Goal: Information Seeking & Learning: Learn about a topic

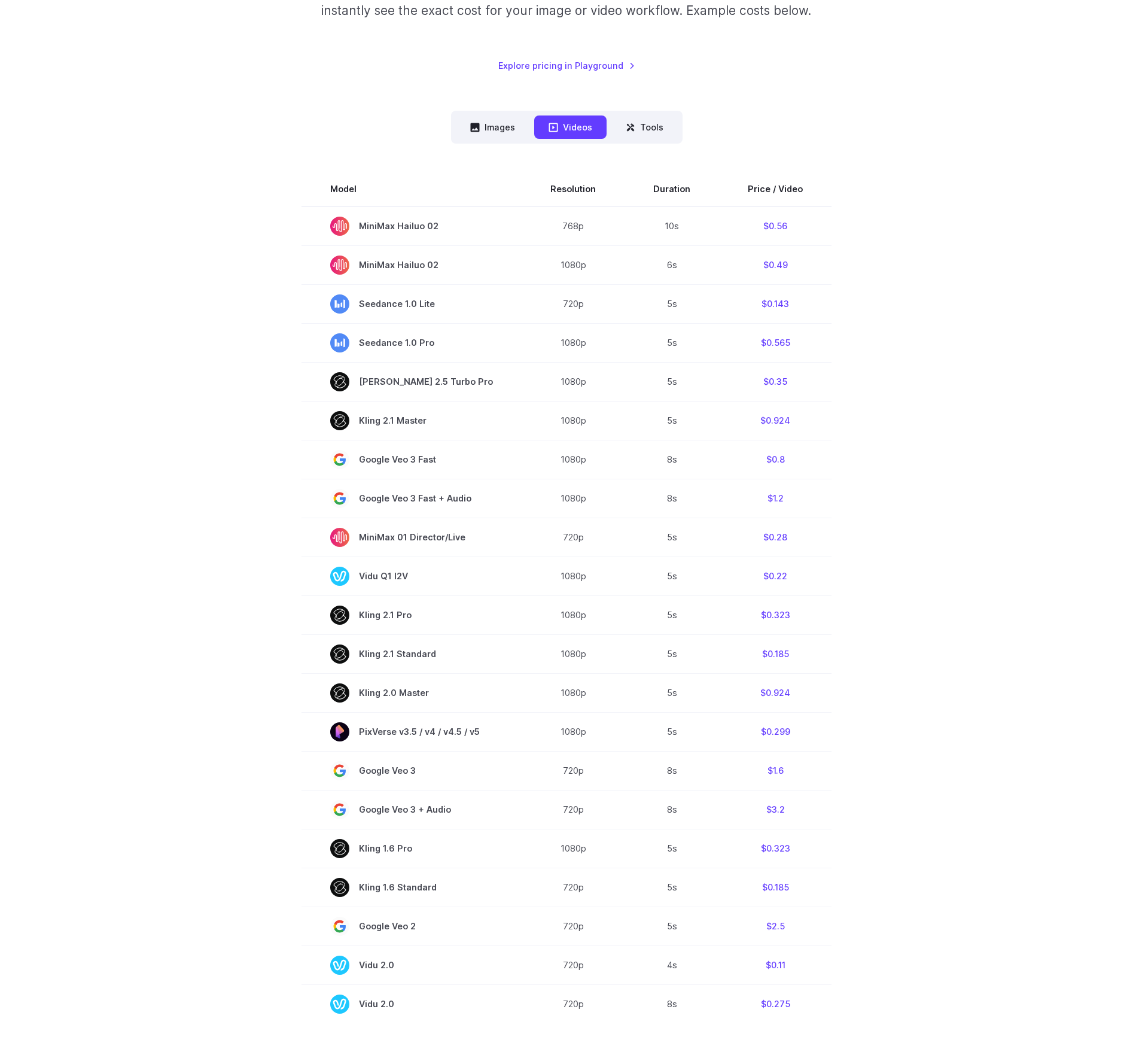
scroll to position [233, 0]
click at [754, 188] on th "Price / Video" at bounding box center [775, 188] width 112 height 33
click at [756, 190] on th "Price / Video" at bounding box center [775, 188] width 112 height 33
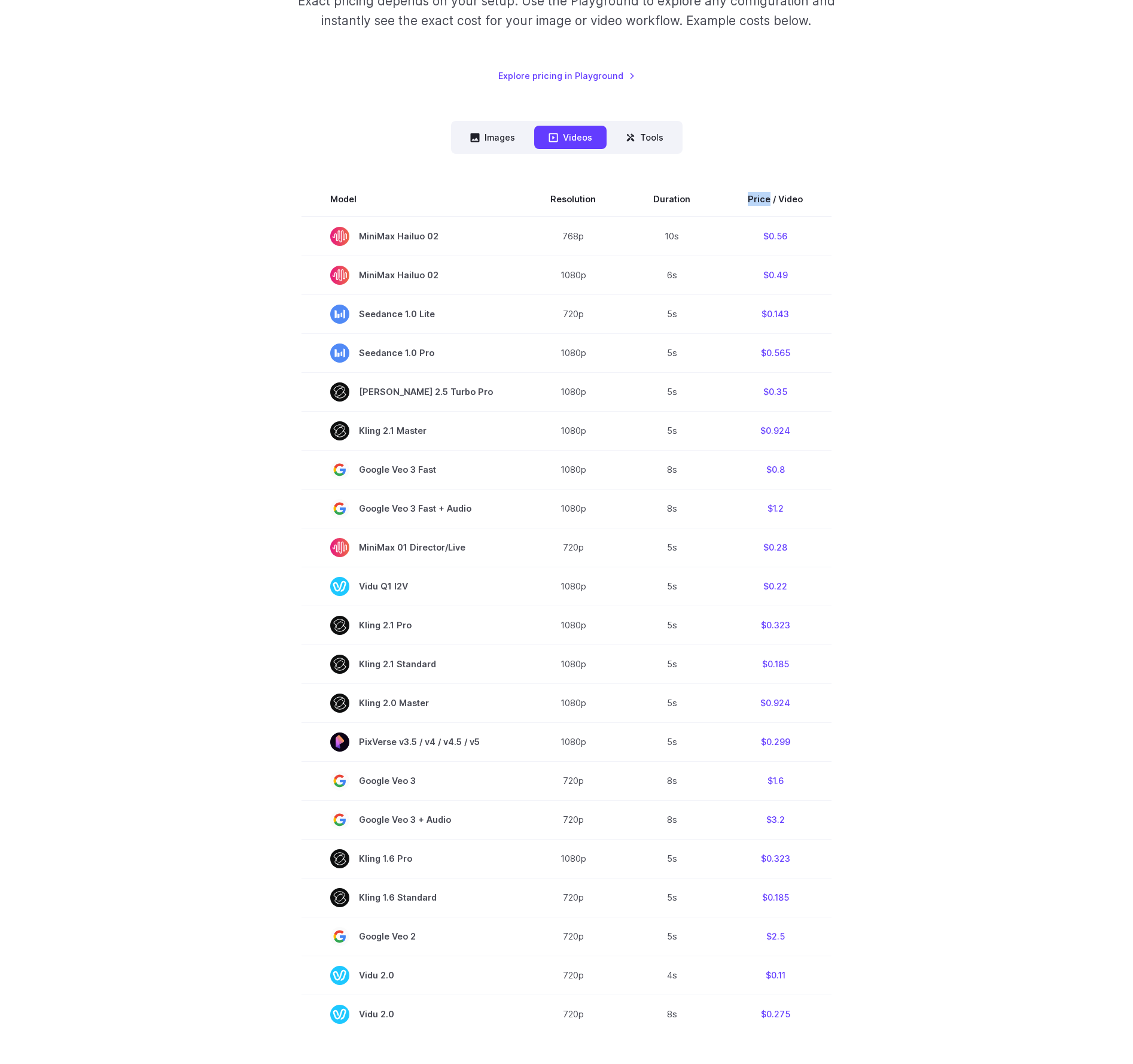
scroll to position [0, 0]
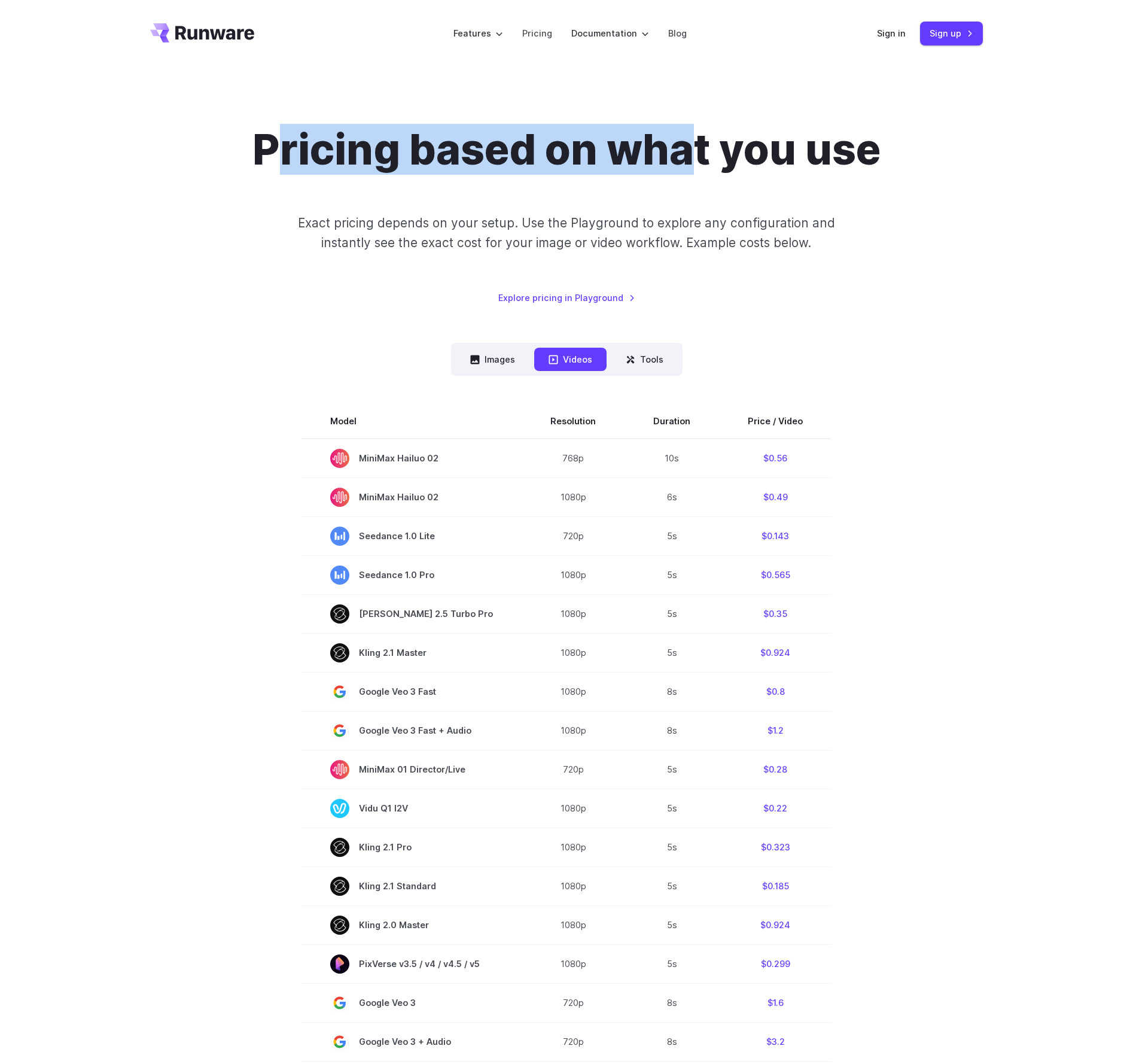
drag, startPoint x: 280, startPoint y: 160, endPoint x: 692, endPoint y: 145, distance: 412.3
click at [691, 145] on h1 "Pricing based on what you use" at bounding box center [566, 150] width 628 height 50
click at [692, 145] on h1 "Pricing based on what you use" at bounding box center [566, 150] width 628 height 50
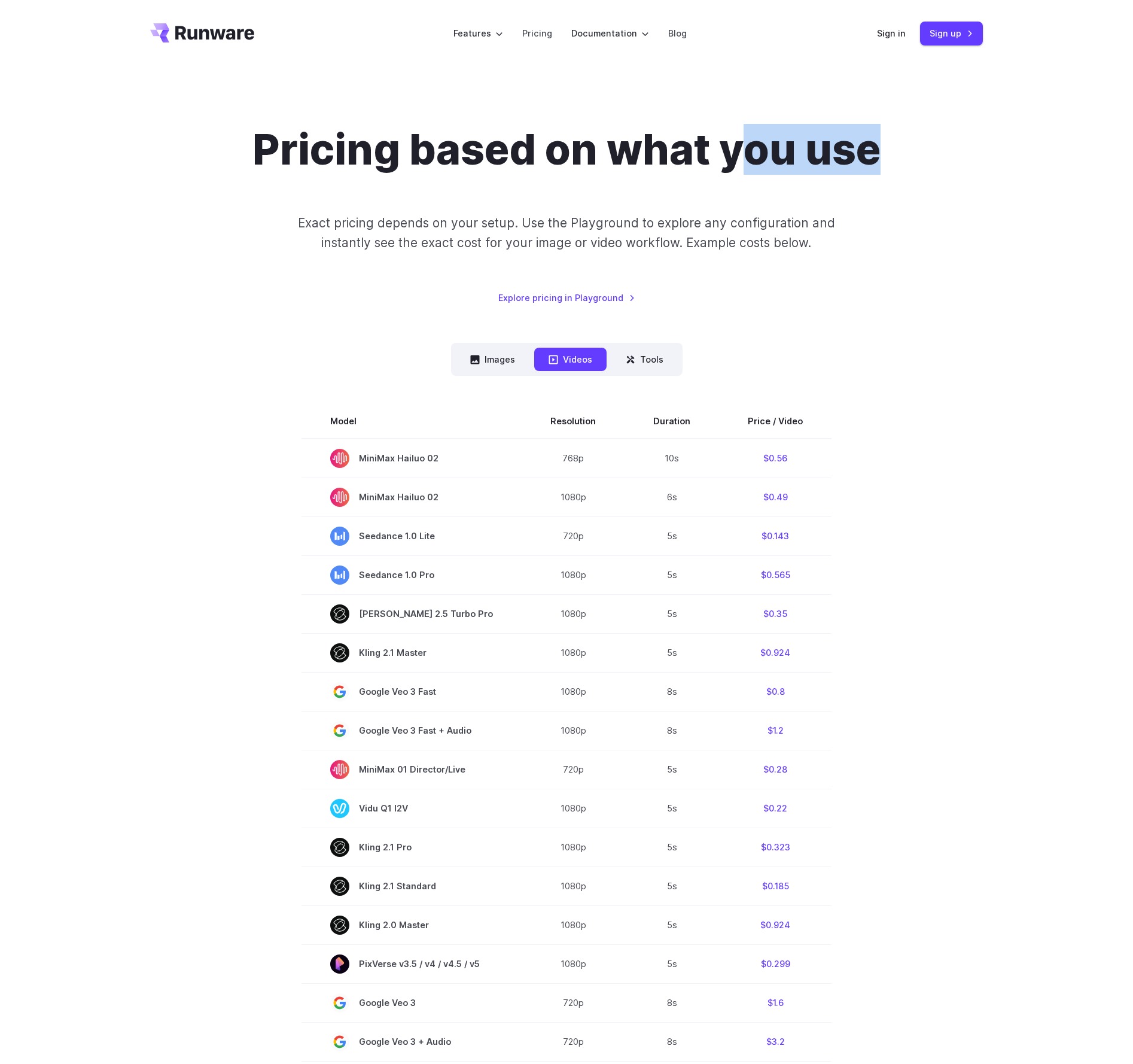
drag, startPoint x: 750, startPoint y: 147, endPoint x: 898, endPoint y: 183, distance: 152.3
click at [882, 177] on div "Pricing based on what you use Exact pricing depends on your setup. Use the Play…" at bounding box center [566, 215] width 833 height 180
click at [898, 183] on div "Pricing based on what you use Exact pricing depends on your setup. Use the Play…" at bounding box center [566, 215] width 833 height 180
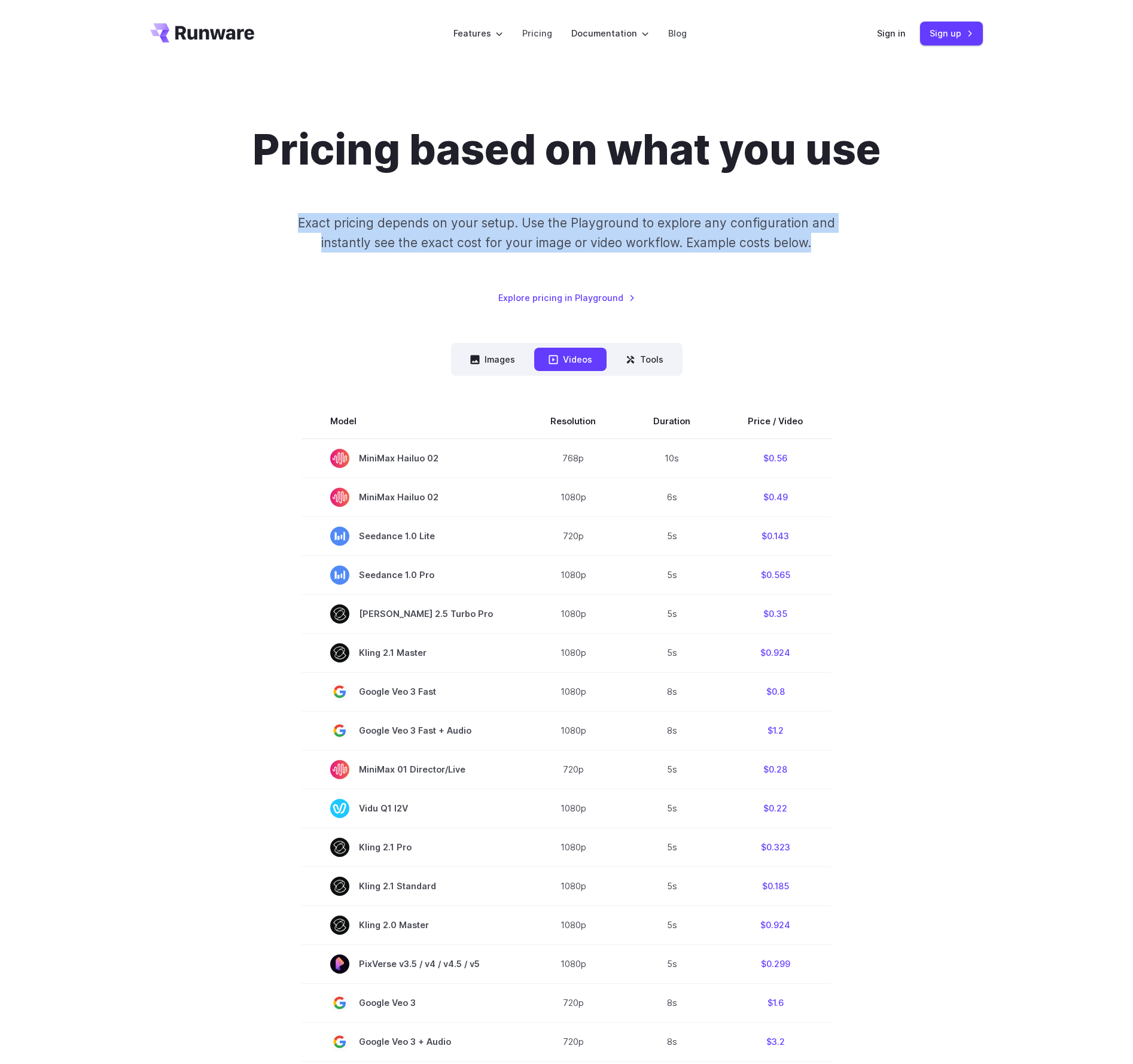
drag, startPoint x: 882, startPoint y: 300, endPoint x: 513, endPoint y: 204, distance: 381.3
click at [546, 209] on div "Pricing based on what you use Exact pricing depends on your setup. Use the Play…" at bounding box center [566, 215] width 833 height 180
click at [479, 198] on div "Pricing based on what you use Exact pricing depends on your setup. Use the Play…" at bounding box center [566, 215] width 833 height 180
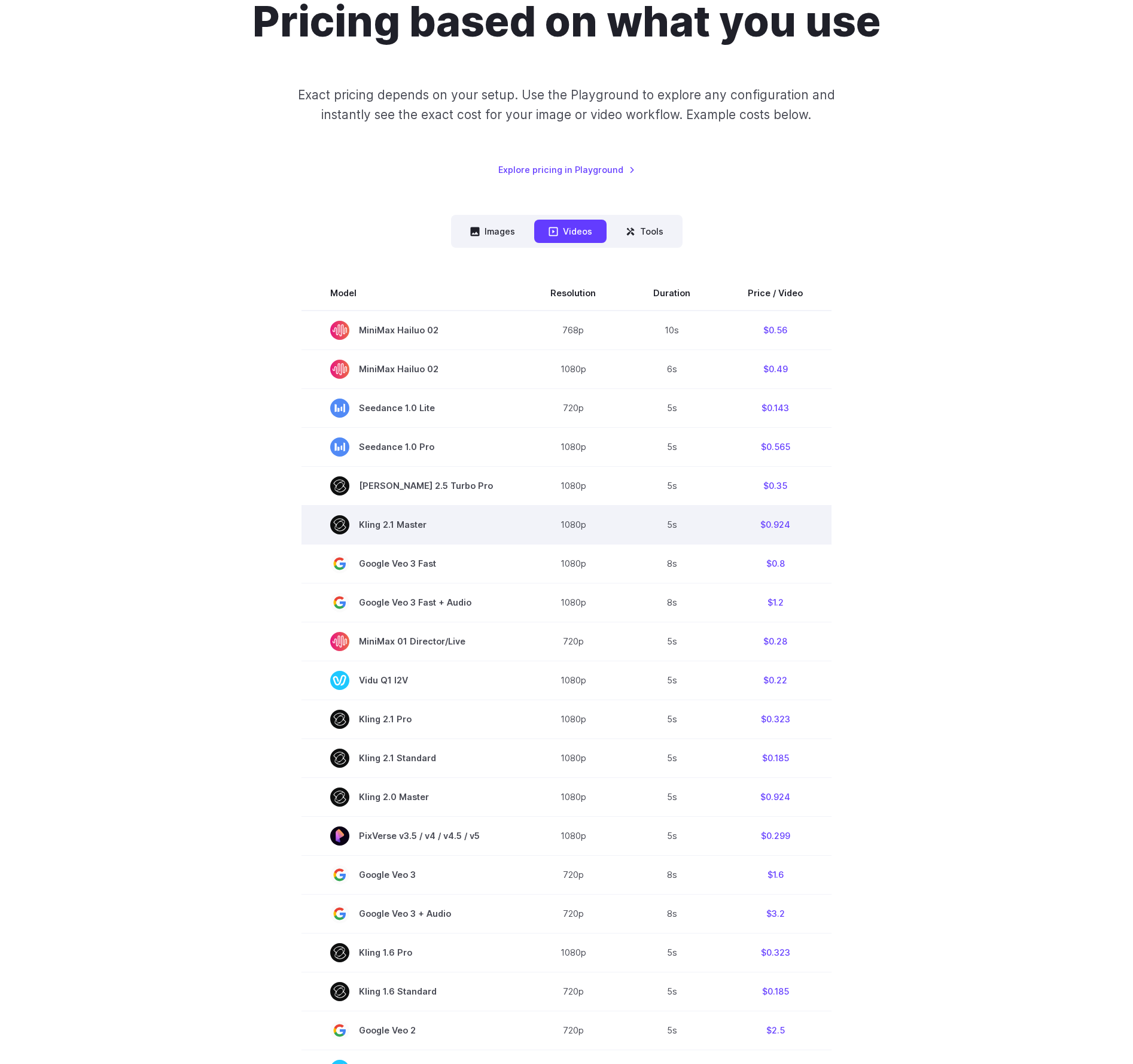
scroll to position [134, 0]
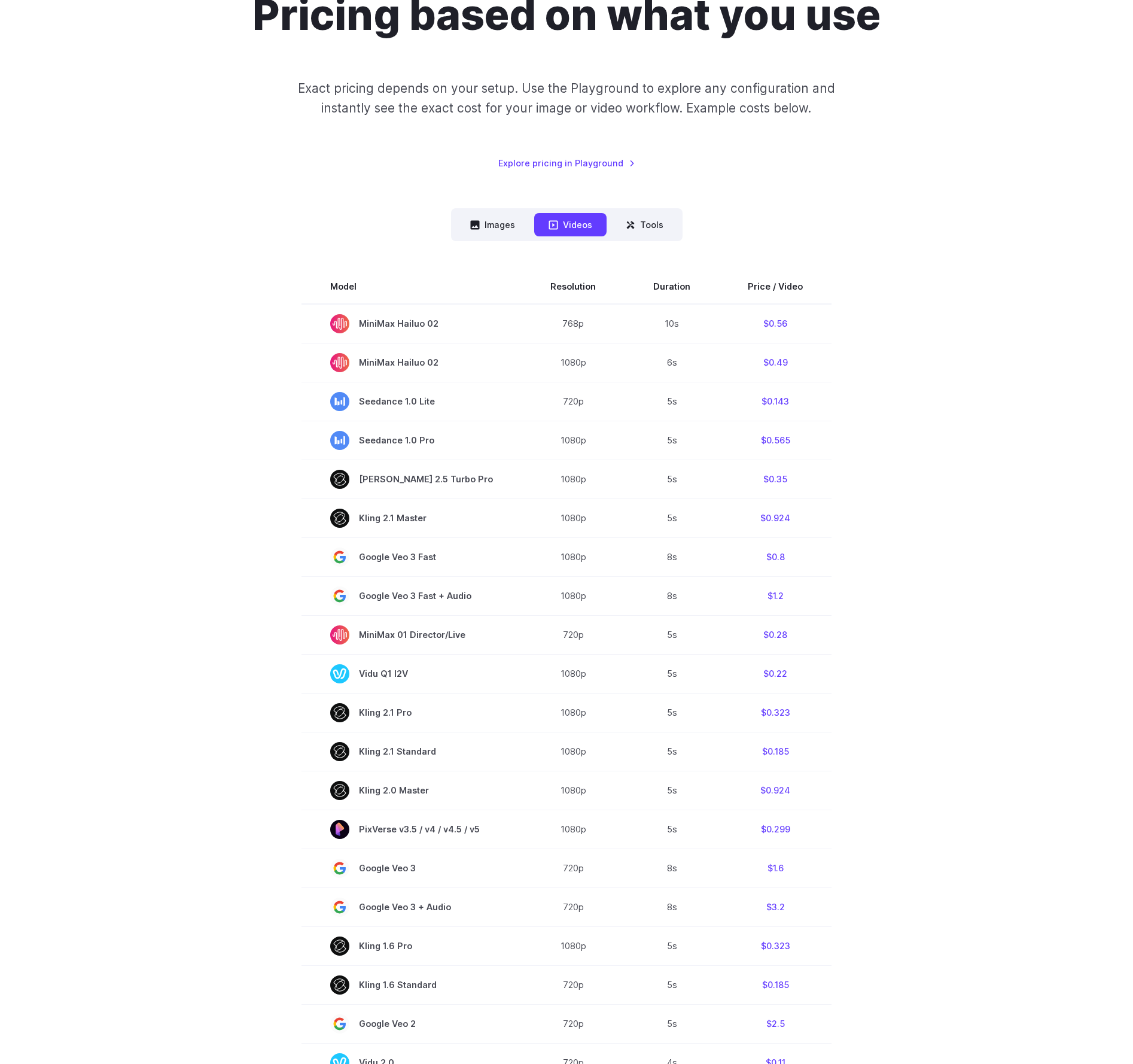
click at [188, 340] on section "Model Resolution Duration Price / Video MiniMax Hailuo 02 768p 10s $0.56 MiniMa…" at bounding box center [566, 695] width 833 height 851
